Goal: Task Accomplishment & Management: Manage account settings

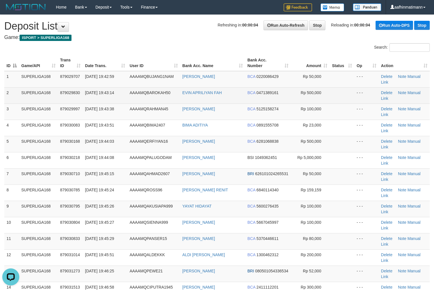
drag, startPoint x: 91, startPoint y: 93, endPoint x: 98, endPoint y: 91, distance: 7.0
click at [97, 92] on span "[DATE] 19:43:14" at bounding box center [99, 92] width 29 height 5
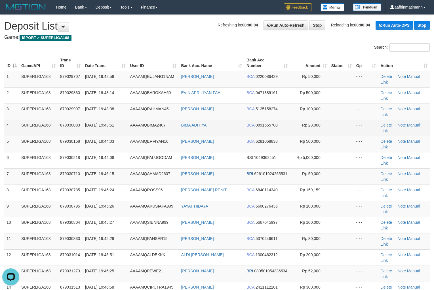
click at [69, 129] on td "879030083" at bounding box center [70, 127] width 25 height 16
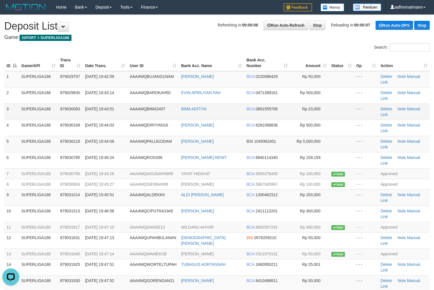
drag, startPoint x: 42, startPoint y: 109, endPoint x: 47, endPoint y: 105, distance: 6.1
click at [44, 107] on td "SUPERLIGA168" at bounding box center [38, 111] width 39 height 16
click at [47, 105] on td "SUPERLIGA168" at bounding box center [38, 111] width 39 height 16
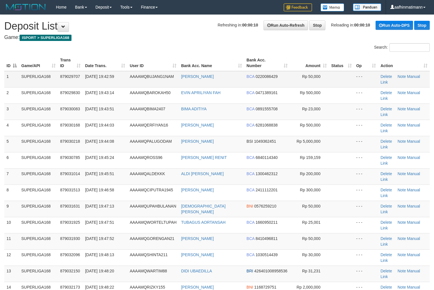
drag, startPoint x: 43, startPoint y: 74, endPoint x: 193, endPoint y: 98, distance: 152.3
click at [44, 76] on td "SUPERLIGA168" at bounding box center [38, 79] width 39 height 16
click at [424, 67] on th "Action" at bounding box center [404, 63] width 52 height 16
click at [141, 80] on td "AAAAMQBUJANG1NAM" at bounding box center [152, 79] width 51 height 16
click at [145, 84] on td "AAAAMQBUJANG1NAM" at bounding box center [152, 79] width 51 height 16
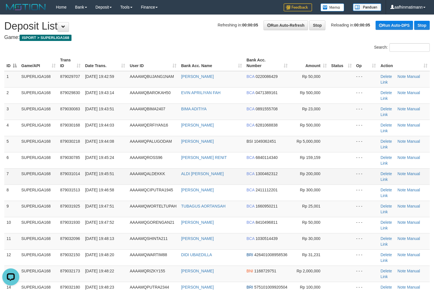
click at [108, 169] on tbody "1 SUPERLIGA168 879029707 30/09/2025 19:42:59 AAAAMQBUJANG1NAM RISWAN ARDHIANSYA…" at bounding box center [217, 208] width 426 height 275
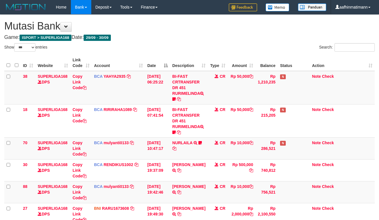
select select "***"
click at [155, 66] on th "Date" at bounding box center [157, 63] width 25 height 16
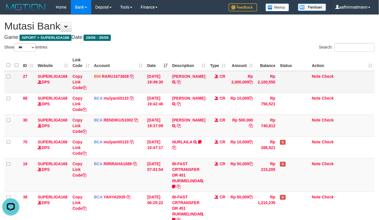
drag, startPoint x: 128, startPoint y: 84, endPoint x: 213, endPoint y: 115, distance: 90.5
click at [129, 84] on td "BNI RARU1673608 DPS RANDI RUSTANDI mutasi_20250930_4808 | 27 mutasi_20250930_48…" at bounding box center [118, 82] width 53 height 22
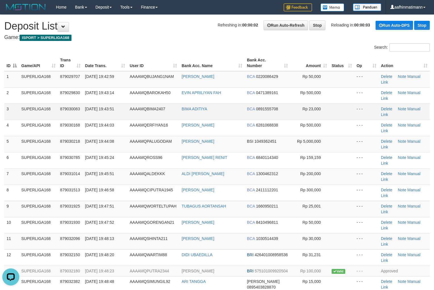
drag, startPoint x: 196, startPoint y: 68, endPoint x: 137, endPoint y: 116, distance: 75.1
click at [185, 77] on table "ID Game/API Trans ID Date Trans. User ID Bank Acc. Name Bank Acc. Number Amount…" at bounding box center [217, 227] width 426 height 345
click at [46, 197] on td "SUPERLIGA168" at bounding box center [38, 192] width 39 height 16
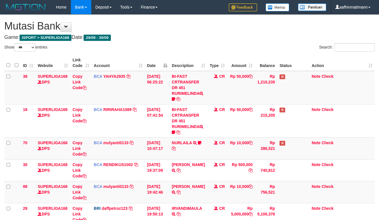
select select "***"
drag, startPoint x: 168, startPoint y: 92, endPoint x: 381, endPoint y: 141, distance: 219.0
click at [170, 93] on tr "38 SUPERLIGA168 DPS Copy Link Code BCA YAHYA2935 DPS YAHYA mutasi_20250930_4906…" at bounding box center [189, 87] width 371 height 33
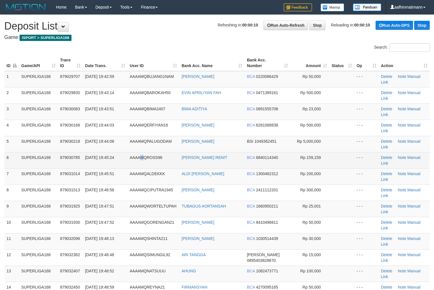
click at [141, 152] on td "AAAAMQROSS96" at bounding box center [153, 160] width 52 height 16
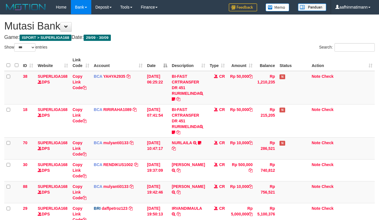
select select "***"
click at [172, 94] on tr "38 SUPERLIGA168 DPS Copy Link Code BCA YAHYA2935 DPS YAHYA mutasi_20250930_4906…" at bounding box center [189, 87] width 371 height 33
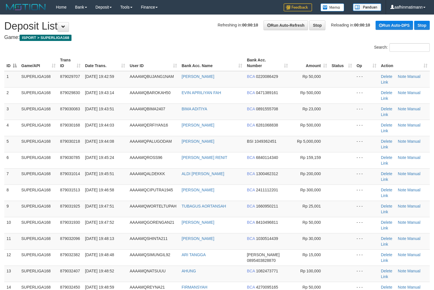
click at [148, 88] on td "AAAAMQBAROKAH50" at bounding box center [153, 95] width 52 height 16
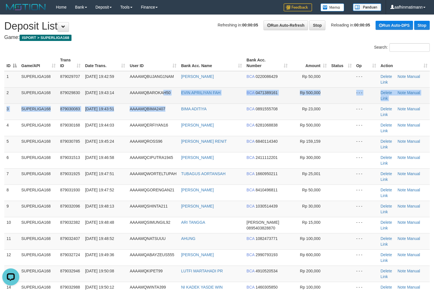
click at [165, 103] on tbody "1 SUPERLIGA168 879029707 30/09/2025 19:42:59 AAAAMQBUJANG1NAM RISWAN ARDHIANSYA…" at bounding box center [217, 236] width 426 height 330
click at [164, 103] on td "AAAAMQBAROKAH50" at bounding box center [152, 95] width 51 height 16
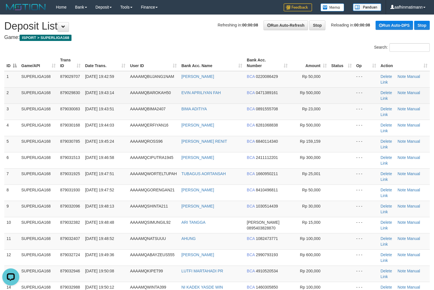
click at [33, 98] on td "SUPERLIGA168" at bounding box center [38, 95] width 39 height 16
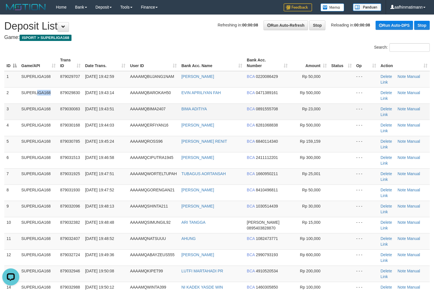
drag, startPoint x: 33, startPoint y: 98, endPoint x: 41, endPoint y: 104, distance: 10.1
click at [38, 101] on td "SUPERLIGA168" at bounding box center [38, 95] width 39 height 16
click at [57, 125] on td "SUPERLIGA168" at bounding box center [38, 127] width 39 height 16
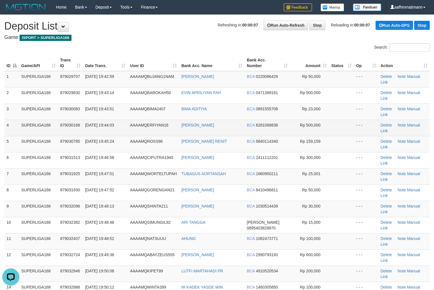
click at [64, 126] on span "879030168" at bounding box center [70, 125] width 20 height 5
click at [57, 129] on tr "4 SUPERLIGA168 879030168 30/09/2025 19:44:03 AAAAMQERFIYAN16 ANDRI ERFIYANTO BC…" at bounding box center [217, 127] width 426 height 16
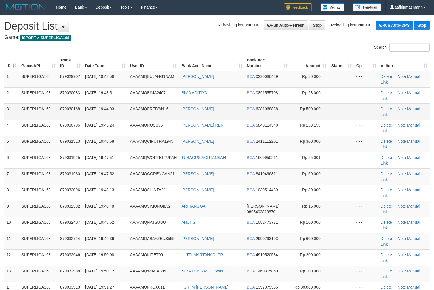
drag, startPoint x: 55, startPoint y: 106, endPoint x: 59, endPoint y: 108, distance: 4.4
click at [59, 108] on tr "3 SUPERLIGA168 879030168 30/09/2025 19:44:03 AAAAMQERFIYAN16 ANDRI ERFIYANTO BC…" at bounding box center [217, 111] width 426 height 16
drag, startPoint x: 146, startPoint y: 41, endPoint x: 148, endPoint y: 43, distance: 3.0
drag, startPoint x: 148, startPoint y: 43, endPoint x: 72, endPoint y: 83, distance: 85.8
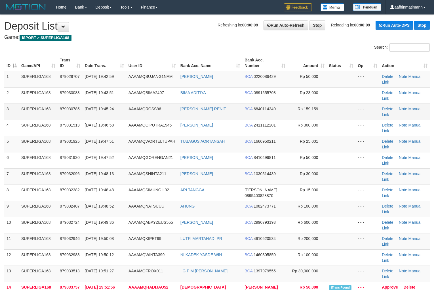
click at [153, 107] on span "AAAAMQROSS96" at bounding box center [145, 108] width 33 height 5
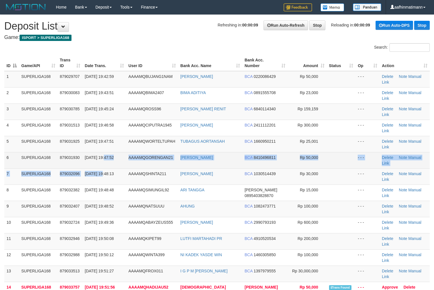
drag, startPoint x: 103, startPoint y: 169, endPoint x: 106, endPoint y: 165, distance: 4.8
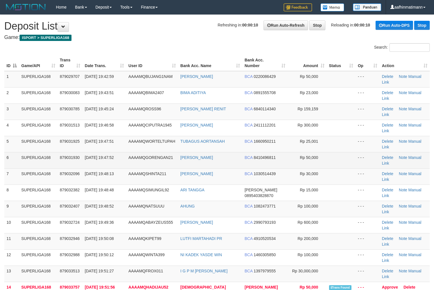
click at [114, 157] on span "[DATE] 19:47:52" at bounding box center [99, 157] width 29 height 5
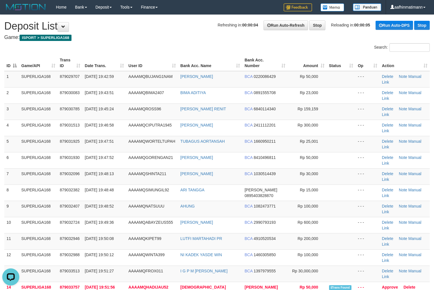
click at [160, 55] on th "User ID" at bounding box center [152, 63] width 52 height 16
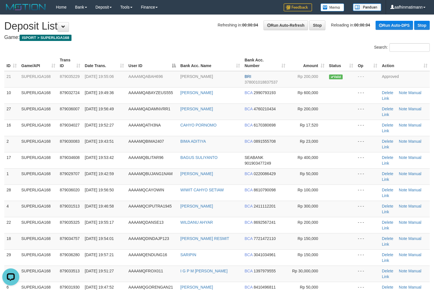
click at [131, 112] on td "AAAAMQADAMNVRR1" at bounding box center [152, 111] width 52 height 16
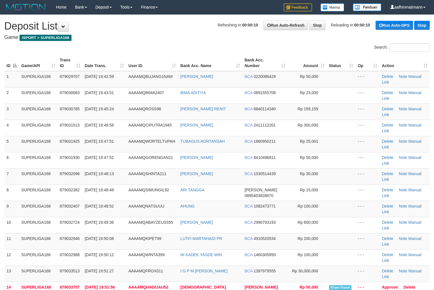
click at [142, 104] on td "AAAAMQROSS96" at bounding box center [152, 111] width 52 height 16
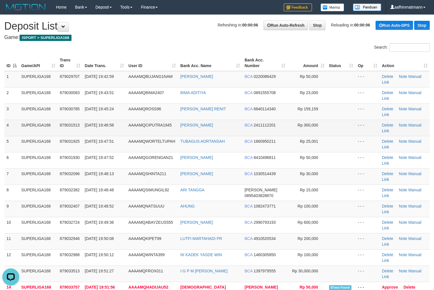
click at [148, 125] on span "AAAAMQCIPUTRA1945" at bounding box center [150, 125] width 43 height 5
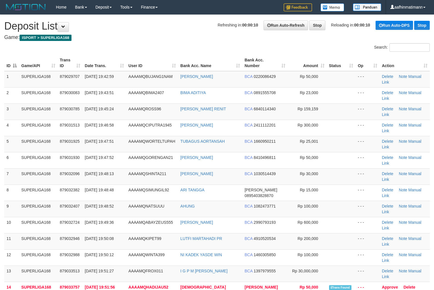
drag, startPoint x: 192, startPoint y: 35, endPoint x: 193, endPoint y: 39, distance: 3.3
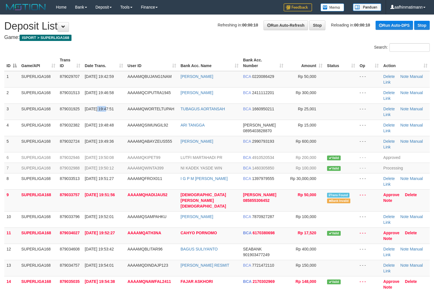
click at [98, 103] on td "[DATE] 19:47:51" at bounding box center [104, 111] width 43 height 16
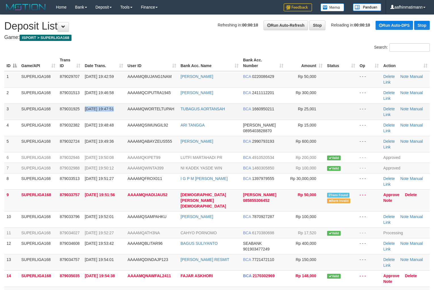
drag, startPoint x: 0, startPoint y: 0, endPoint x: 101, endPoint y: 112, distance: 151.1
click at [100, 112] on td "[DATE] 19:47:51" at bounding box center [104, 111] width 43 height 16
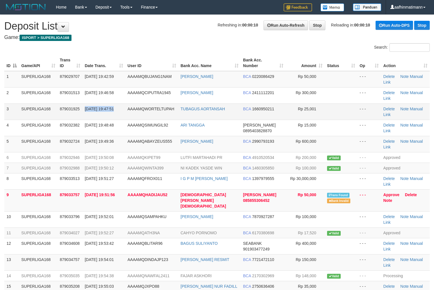
click at [101, 112] on td "[DATE] 19:47:51" at bounding box center [104, 111] width 43 height 16
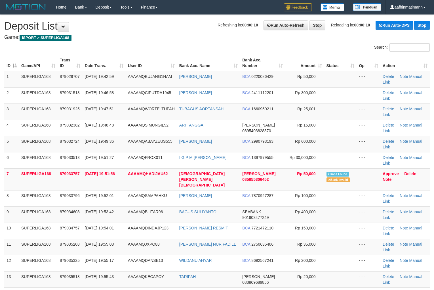
click at [105, 129] on td "[DATE] 19:48:48" at bounding box center [104, 127] width 43 height 16
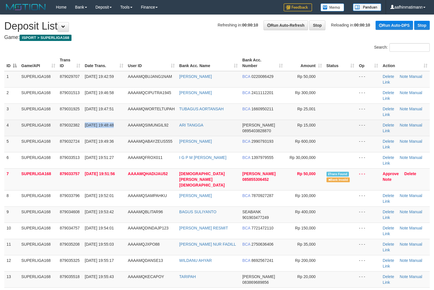
click at [105, 128] on td "[DATE] 19:48:48" at bounding box center [104, 127] width 43 height 16
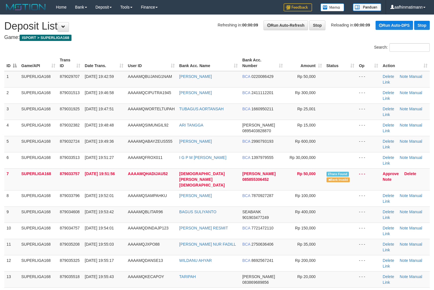
click at [217, 51] on div "Search:" at bounding box center [325, 48] width 217 height 10
click at [175, 54] on div "ID Game/API Trans ID Date Trans. User ID Bank Acc. Name Bank Acc. Number Amount…" at bounding box center [217, 268] width 434 height 430
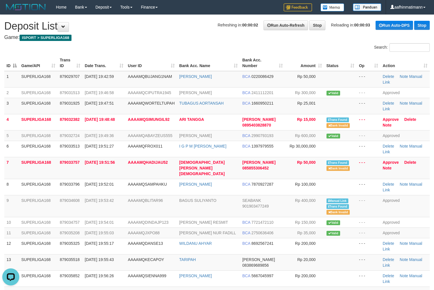
click at [135, 70] on th "User ID" at bounding box center [151, 63] width 51 height 16
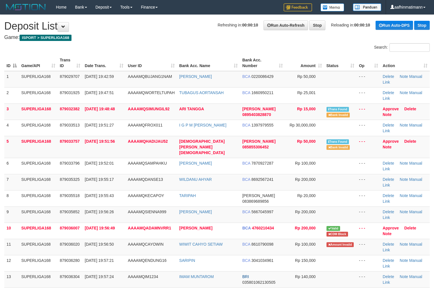
click at [112, 102] on td "[DATE] 19:47:51" at bounding box center [104, 95] width 43 height 16
click at [226, 242] on td "WIWIT CAHYO SETIAW" at bounding box center [208, 246] width 63 height 16
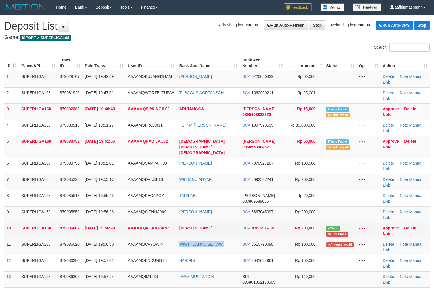
copy tr "WIWIT CAHYO SETIAW"
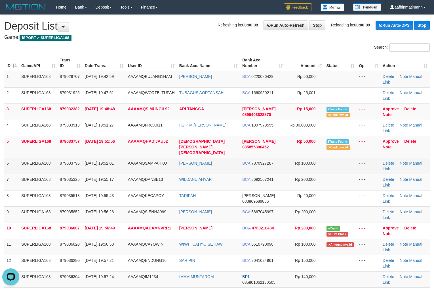
click at [89, 161] on td "30/09/2025 19:52:01" at bounding box center [104, 166] width 43 height 16
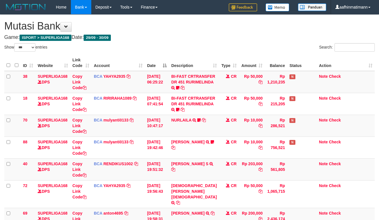
select select "***"
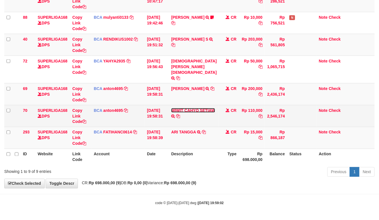
click at [183, 113] on link "WIWIT CAHYO SETIAW" at bounding box center [193, 110] width 44 height 5
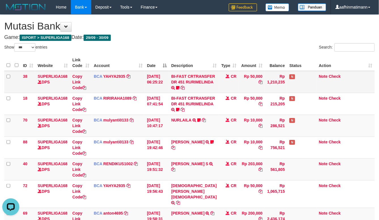
click at [221, 87] on td "CR" at bounding box center [229, 82] width 20 height 22
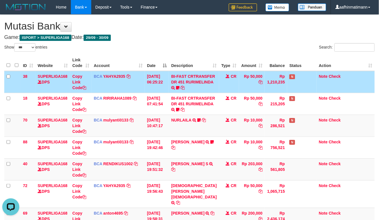
click at [231, 56] on th "Type" at bounding box center [229, 63] width 20 height 16
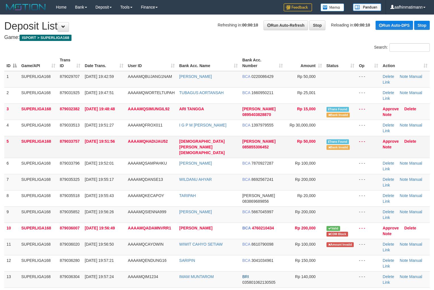
click at [91, 140] on span "[DATE] 19:51:56" at bounding box center [100, 141] width 30 height 5
click at [90, 140] on span "[DATE] 19:51:56" at bounding box center [100, 141] width 30 height 5
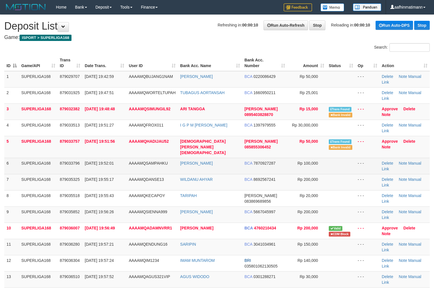
click at [102, 163] on td "[DATE] 19:52:01" at bounding box center [105, 166] width 44 height 16
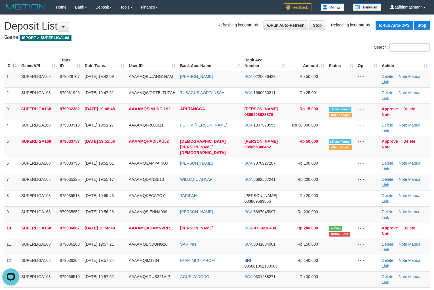
click at [164, 50] on div "Search:" at bounding box center [217, 48] width 434 height 10
click at [212, 47] on div "Search:" at bounding box center [217, 48] width 434 height 10
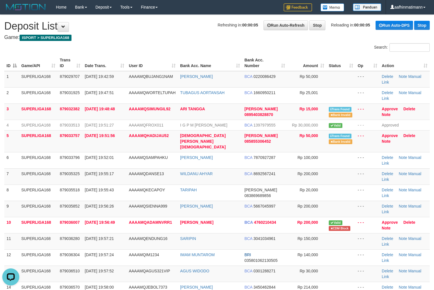
click at [185, 22] on h1 "Refreshing in: 00:00:05 Run Auto-Refresh Stop Reloading in: 00:00:05 Run Auto-D…" at bounding box center [217, 25] width 426 height 11
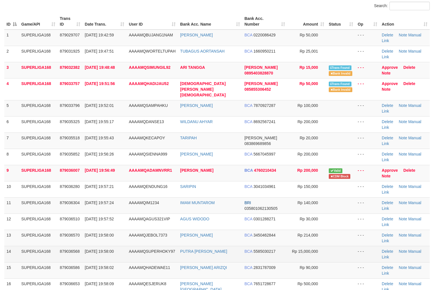
scroll to position [162, 0]
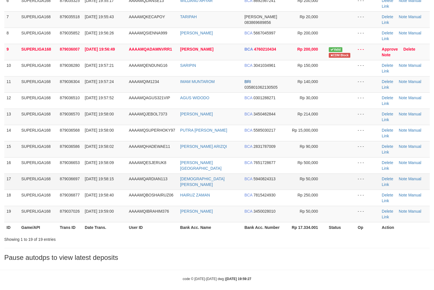
drag, startPoint x: 154, startPoint y: 148, endPoint x: 160, endPoint y: 169, distance: 22.6
click at [151, 151] on tbody "1 SUPERLIGA168 879029707 [DATE] 19:42:59 AAAAMQBUJANG1NAM [PERSON_NAME] BCA 022…" at bounding box center [217, 65] width 426 height 313
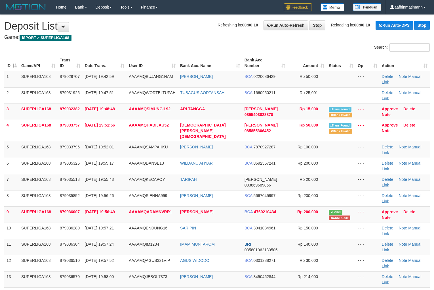
scroll to position [162, 0]
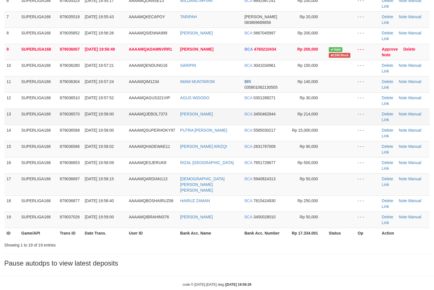
click at [124, 108] on td "[DATE] 19:58:00" at bounding box center [105, 116] width 44 height 16
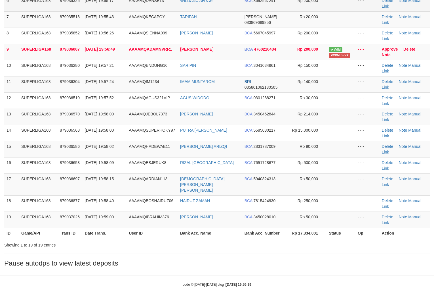
scroll to position [0, 0]
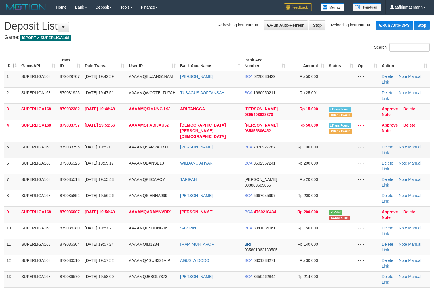
click at [133, 144] on span "AAAAMQSAMPAHKU" at bounding box center [148, 146] width 39 height 5
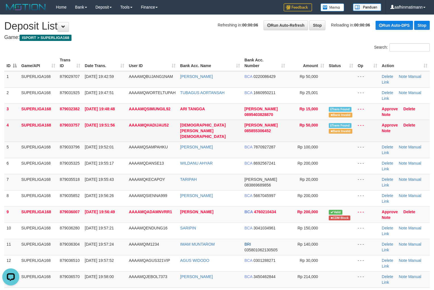
click at [90, 133] on td "[DATE] 19:51:56" at bounding box center [105, 130] width 44 height 22
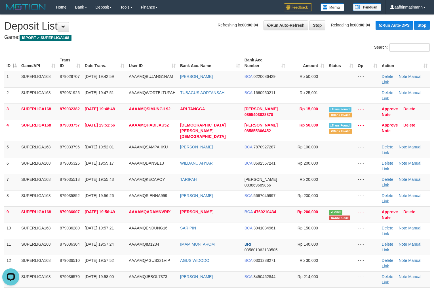
click at [162, 20] on div "**********" at bounding box center [217, 231] width 434 height 433
drag, startPoint x: 152, startPoint y: 78, endPoint x: 90, endPoint y: 56, distance: 65.5
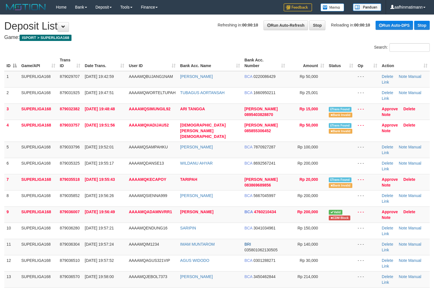
click at [130, 57] on th "User ID" at bounding box center [152, 63] width 51 height 16
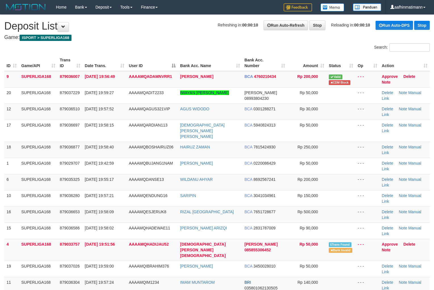
click at [130, 57] on th "User ID" at bounding box center [152, 63] width 51 height 16
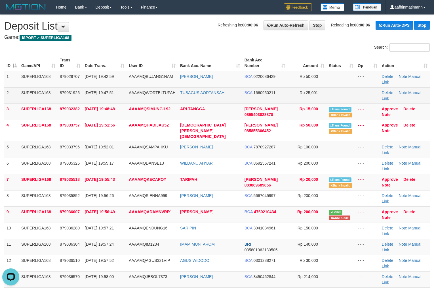
click at [140, 98] on td "AAAAMQWORTELTUPAH" at bounding box center [152, 95] width 51 height 16
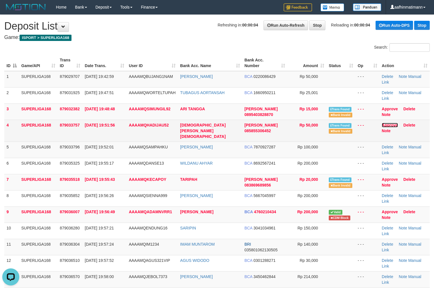
click at [393, 123] on link "Approve" at bounding box center [390, 125] width 16 height 5
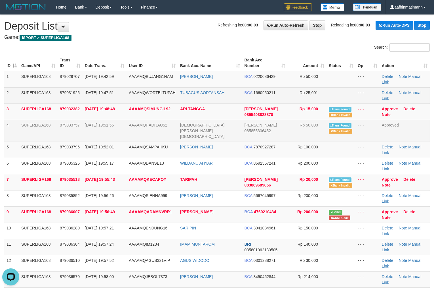
drag, startPoint x: 127, startPoint y: 102, endPoint x: 50, endPoint y: 115, distance: 78.3
click at [127, 102] on td "AAAAMQWORTELTUPAH" at bounding box center [152, 95] width 51 height 16
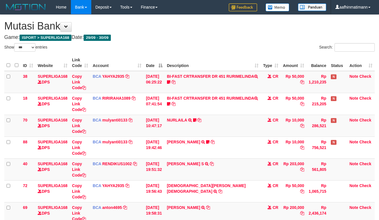
select select "***"
click at [150, 61] on th "Date" at bounding box center [154, 63] width 21 height 16
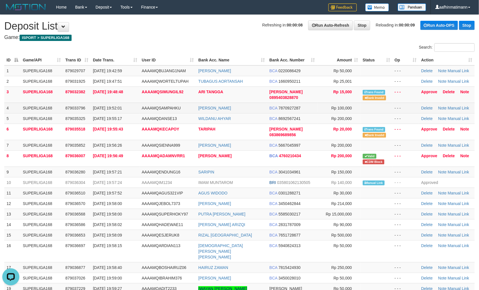
click at [181, 107] on td "AAAAMQSAMPAHKU" at bounding box center [167, 107] width 56 height 11
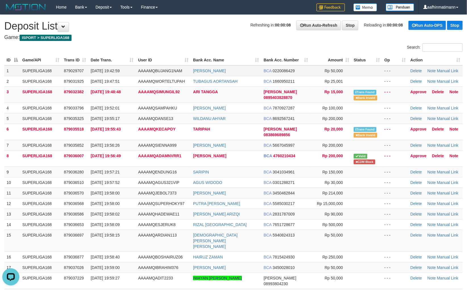
click at [148, 74] on td "AAAAMQBUJANG1NAM" at bounding box center [163, 70] width 55 height 11
click at [418, 92] on link "Approve" at bounding box center [418, 91] width 16 height 5
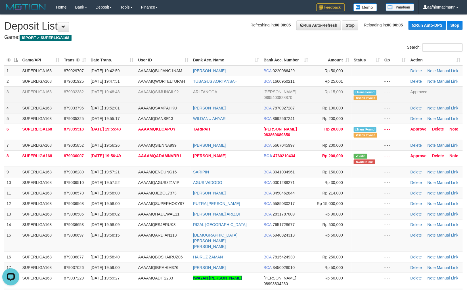
click at [143, 110] on td "AAAAMQSAMPAHKU" at bounding box center [163, 107] width 55 height 11
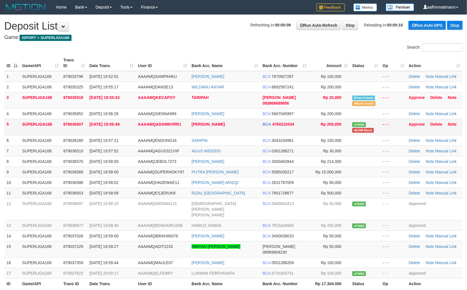
drag, startPoint x: 113, startPoint y: 136, endPoint x: 273, endPoint y: 124, distance: 160.6
click at [114, 137] on td "[DATE] 19:57:21" at bounding box center [111, 140] width 49 height 11
drag, startPoint x: 420, startPoint y: 123, endPoint x: 264, endPoint y: 64, distance: 167.2
click at [420, 123] on link "Approve" at bounding box center [417, 124] width 16 height 5
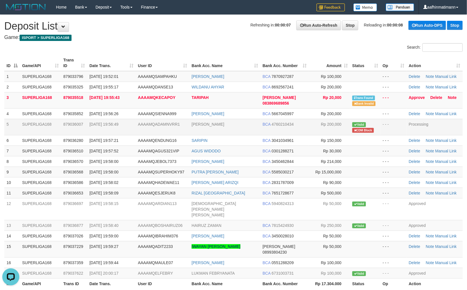
click at [171, 125] on span "AAAAMQADAMNVRR1" at bounding box center [159, 124] width 42 height 5
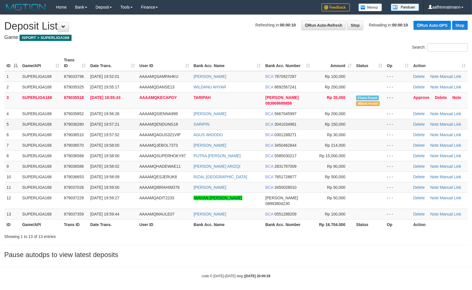
click at [171, 119] on td "AAAAMQENDUNG16" at bounding box center [164, 124] width 54 height 11
click at [90, 127] on td "30/09/2025 19:57:21" at bounding box center [112, 124] width 49 height 11
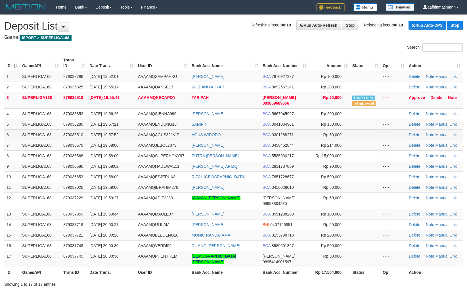
click at [84, 133] on td "879036510" at bounding box center [74, 134] width 26 height 11
click at [93, 122] on span "[DATE] 19:57:21" at bounding box center [103, 124] width 29 height 5
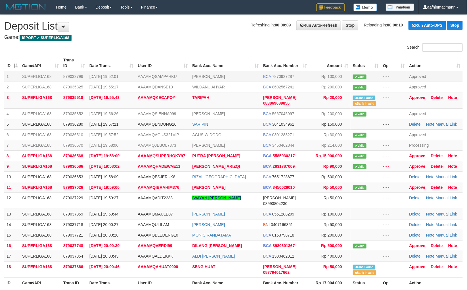
click at [239, 72] on td "[PERSON_NAME]" at bounding box center [225, 76] width 71 height 11
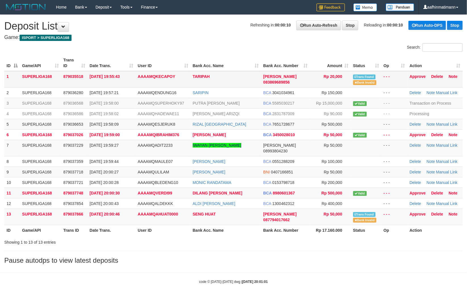
click at [93, 72] on td "[DATE] 19:55:43" at bounding box center [111, 79] width 48 height 16
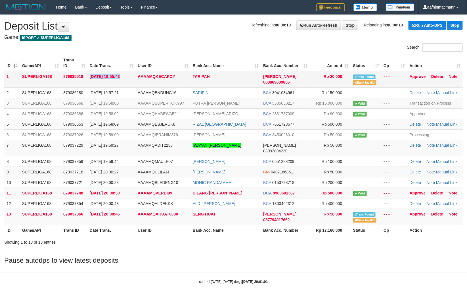
click at [93, 72] on td "[DATE] 19:55:43" at bounding box center [111, 79] width 48 height 16
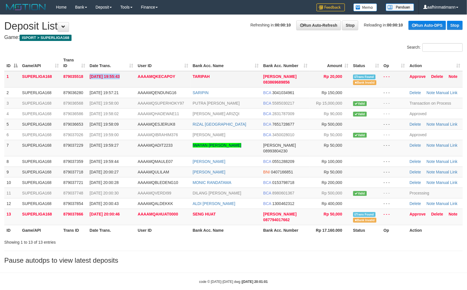
click at [93, 72] on td "[DATE] 19:55:43" at bounding box center [111, 79] width 48 height 16
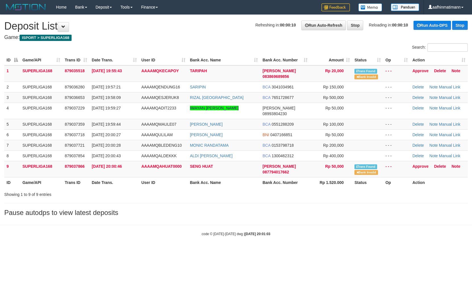
click at [106, 142] on td "[DATE] 20:00:28" at bounding box center [114, 145] width 50 height 11
click at [106, 142] on td "30/09/2025 20:00:28" at bounding box center [114, 145] width 50 height 11
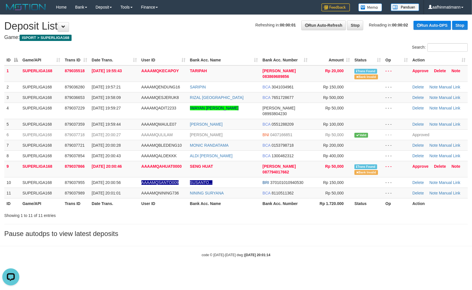
drag, startPoint x: 294, startPoint y: 33, endPoint x: 301, endPoint y: 50, distance: 17.9
click at [293, 33] on div "**********" at bounding box center [236, 127] width 472 height 225
click at [267, 60] on th "Bank Acc. Number" at bounding box center [285, 60] width 50 height 11
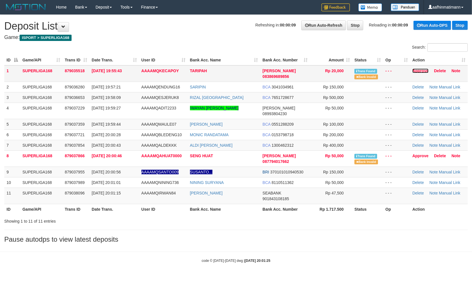
click at [419, 70] on link "Approve" at bounding box center [420, 70] width 16 height 5
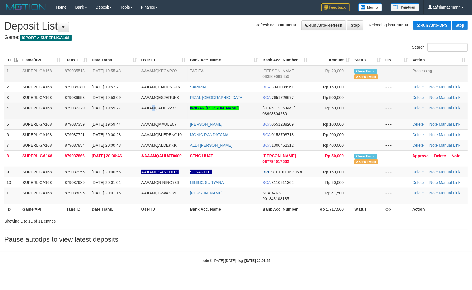
click at [152, 104] on td "AAAAMQADIT2233" at bounding box center [163, 110] width 49 height 16
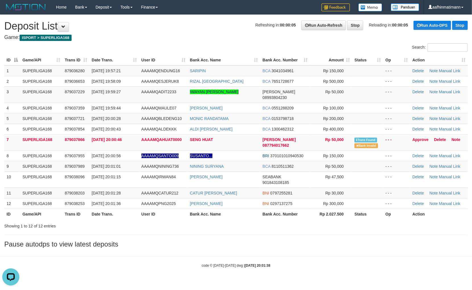
drag, startPoint x: 174, startPoint y: 48, endPoint x: 164, endPoint y: 47, distance: 10.3
click at [184, 46] on div "Search:" at bounding box center [236, 48] width 472 height 10
drag, startPoint x: 131, startPoint y: 71, endPoint x: 191, endPoint y: 88, distance: 62.5
click at [131, 71] on td "[DATE] 19:57:21" at bounding box center [114, 70] width 50 height 11
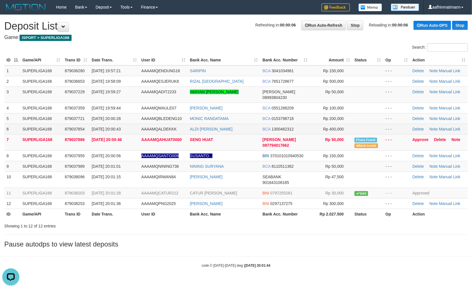
click at [139, 127] on td "AAAAMQALDEKKK" at bounding box center [163, 128] width 49 height 11
drag, startPoint x: 90, startPoint y: 181, endPoint x: 299, endPoint y: 182, distance: 208.6
click at [97, 177] on td "[DATE] 20:01:15" at bounding box center [114, 179] width 50 height 16
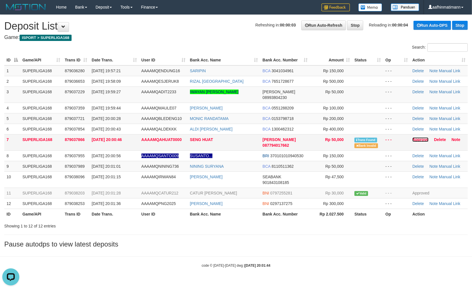
click at [416, 137] on link "Approve" at bounding box center [420, 139] width 16 height 5
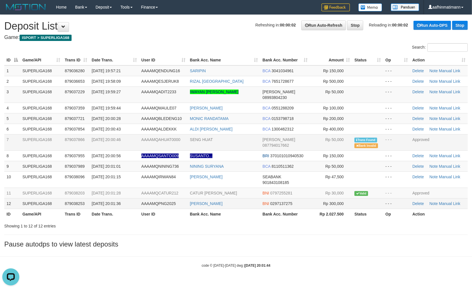
click at [66, 200] on td "879038253" at bounding box center [75, 203] width 27 height 11
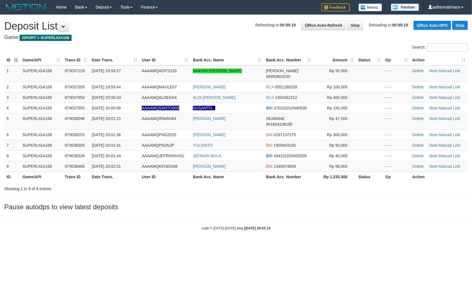
click at [61, 196] on div "**********" at bounding box center [236, 114] width 472 height 198
click at [28, 225] on div "code © [DATE]-[DATE] dwg | [DATE] 20:02:14" at bounding box center [236, 228] width 472 height 6
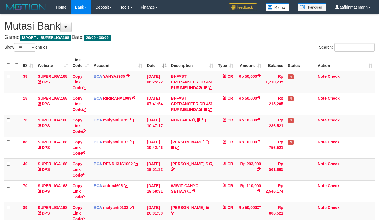
select select "***"
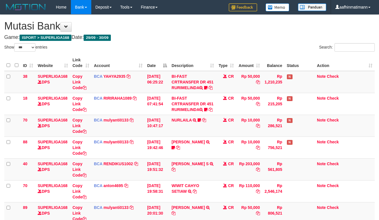
select select "***"
click at [166, 72] on td "[DATE] 06:25:22" at bounding box center [157, 82] width 24 height 22
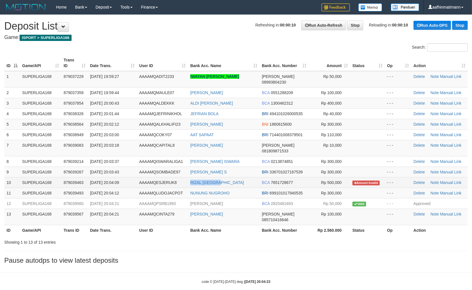
copy tr "RIZAL [GEOGRAPHIC_DATA]"
drag, startPoint x: 186, startPoint y: 175, endPoint x: 227, endPoint y: 175, distance: 40.6
click at [227, 177] on tr "10 SUPERLIGA168 879039463 30/09/2025 20:04:09 AAAAMQESJERUK8 RIZAL PARIZAL BCA …" at bounding box center [235, 182] width 463 height 11
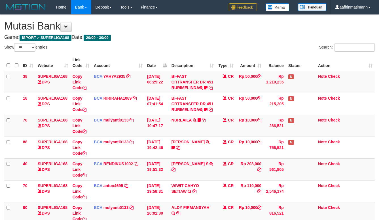
select select "***"
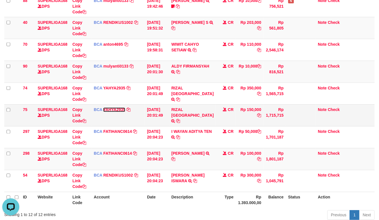
click at [110, 112] on link "YAHYA2935" at bounding box center [114, 110] width 22 height 5
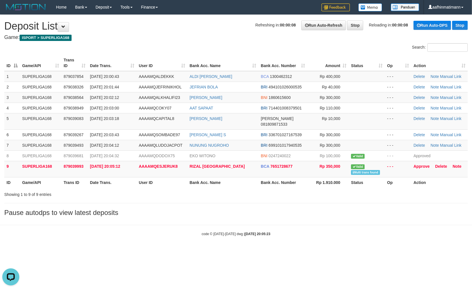
click at [192, 203] on hr at bounding box center [235, 203] width 463 height 0
click at [72, 223] on body "Toggle navigation Home Bank Account List Load By Website Group [ISPORT] SUPERLI…" at bounding box center [236, 125] width 472 height 250
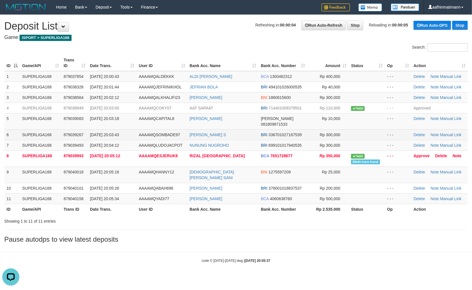
click at [269, 132] on span "336701027167539" at bounding box center [285, 134] width 33 height 5
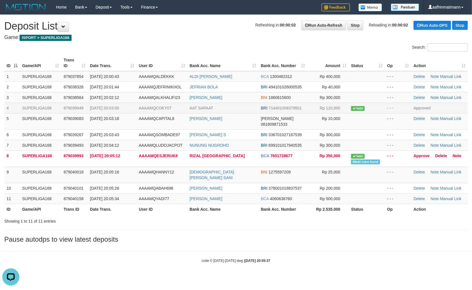
click at [68, 106] on span "879038949" at bounding box center [74, 108] width 20 height 5
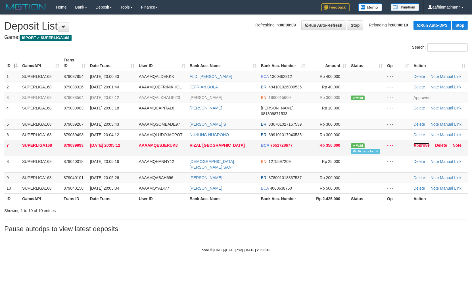
click at [419, 143] on link "Approve" at bounding box center [421, 145] width 16 height 5
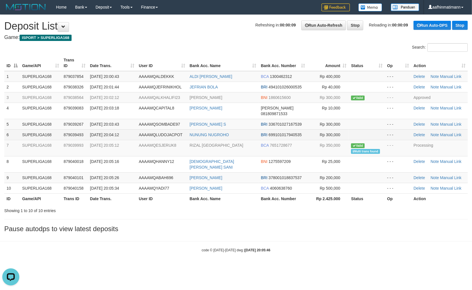
click at [107, 132] on span "[DATE] 20:04:12" at bounding box center [104, 134] width 29 height 5
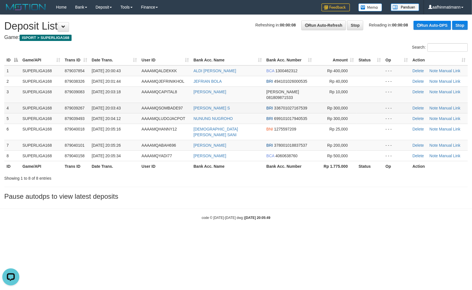
click at [138, 103] on td "[DATE] 20:03:43" at bounding box center [114, 107] width 50 height 11
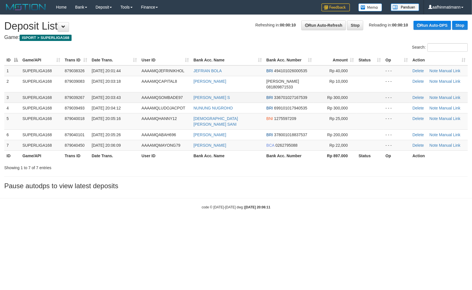
click at [136, 92] on td "[DATE] 20:03:43" at bounding box center [114, 97] width 50 height 11
click at [119, 129] on td "[DATE] 20:05:26" at bounding box center [114, 134] width 50 height 11
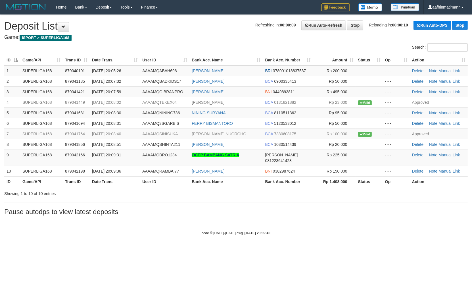
drag, startPoint x: 266, startPoint y: 55, endPoint x: 257, endPoint y: 58, distance: 10.1
click at [266, 55] on th "Bank Acc. Number" at bounding box center [288, 60] width 50 height 11
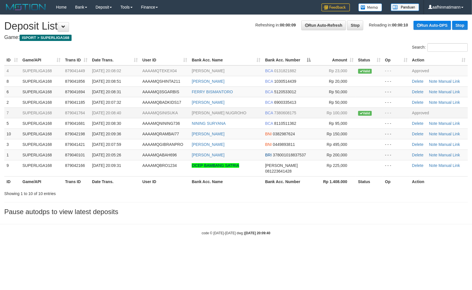
drag, startPoint x: 133, startPoint y: 113, endPoint x: 58, endPoint y: 113, distance: 74.4
click at [128, 114] on td "30/09/2025 20:08:40" at bounding box center [115, 112] width 50 height 11
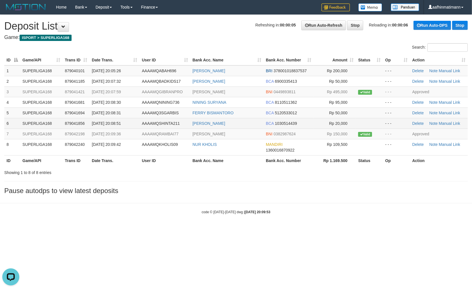
click at [257, 121] on td "[PERSON_NAME]" at bounding box center [226, 123] width 73 height 11
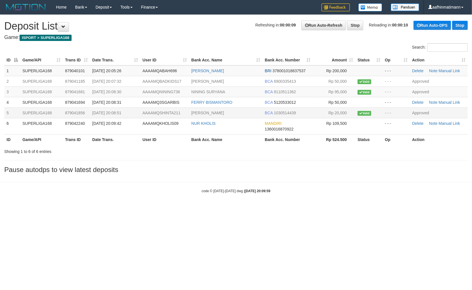
click at [303, 111] on td "BCA 1030514439" at bounding box center [287, 112] width 50 height 11
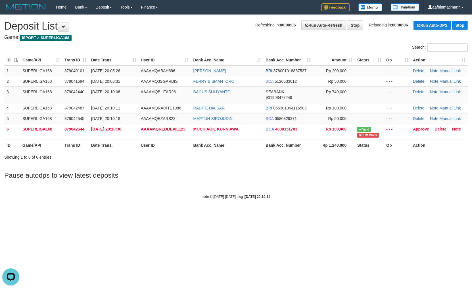
drag, startPoint x: 293, startPoint y: 221, endPoint x: 229, endPoint y: 203, distance: 66.7
click at [293, 213] on html "Toggle navigation Home Bank Account List Load By Website Group [ISPORT] SUPERLI…" at bounding box center [236, 106] width 472 height 213
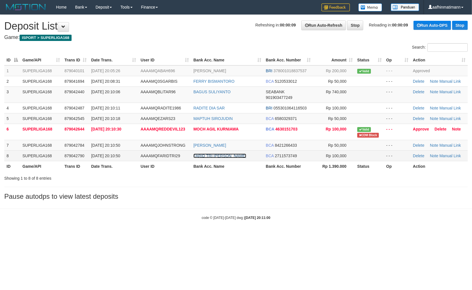
click at [209, 156] on link "FARID TRI [PERSON_NAME]" at bounding box center [219, 155] width 53 height 5
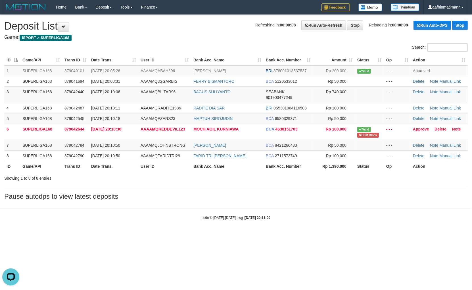
click at [120, 175] on div "Showing 1 to 8 of 8 entries" at bounding box center [98, 177] width 188 height 8
